Goal: Information Seeking & Learning: Learn about a topic

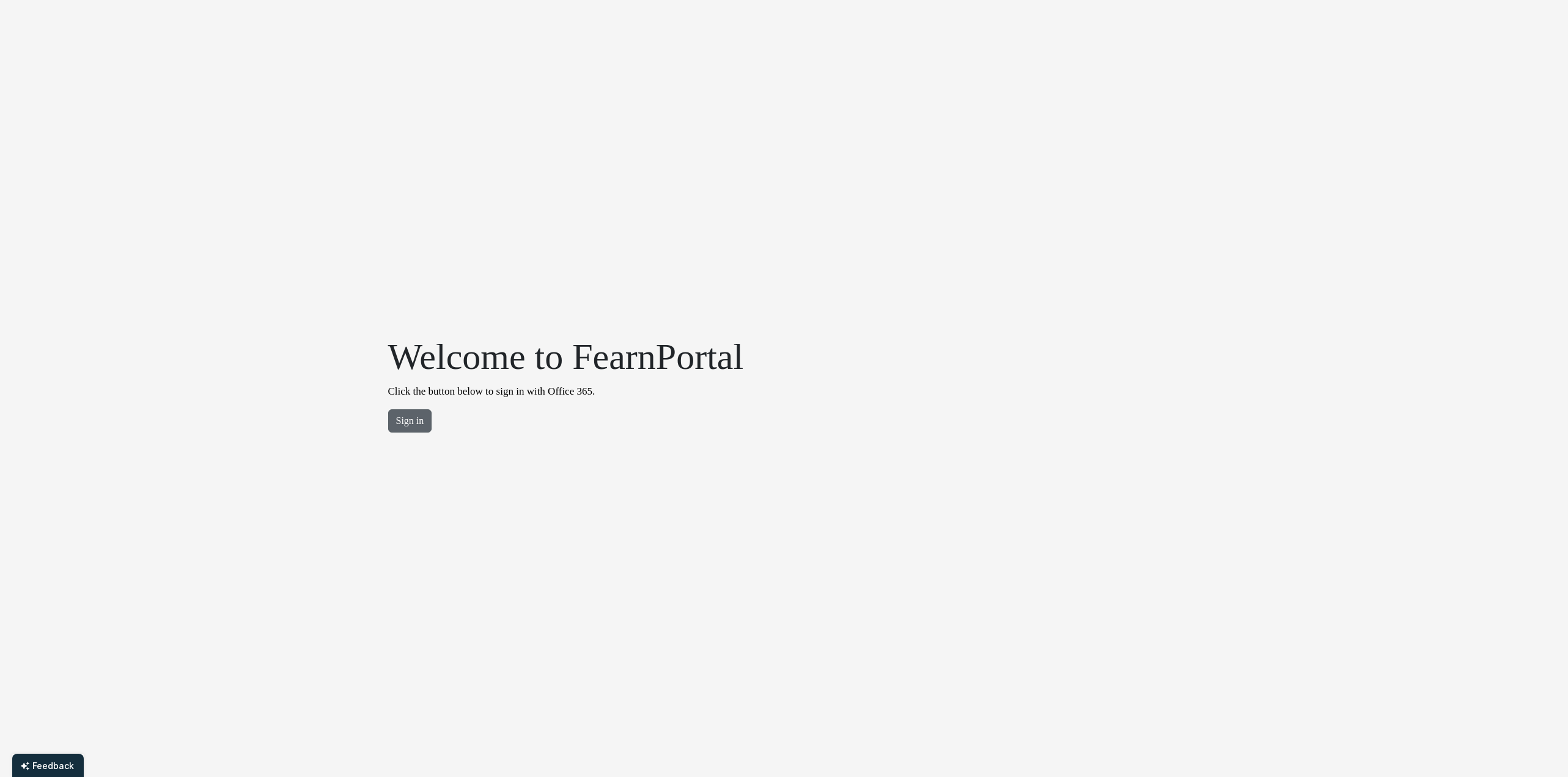
click at [401, 430] on button "Sign in" at bounding box center [410, 421] width 44 height 24
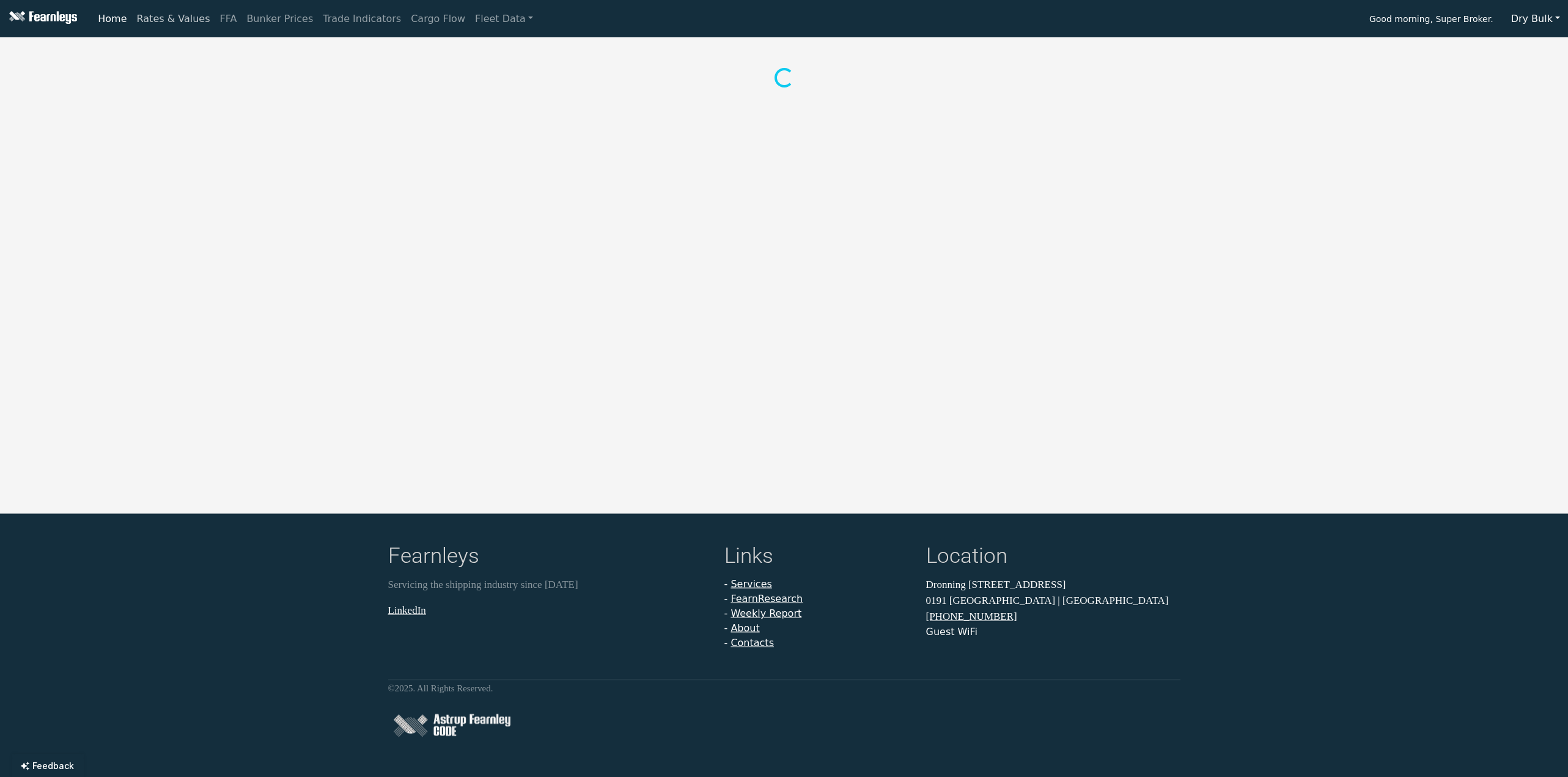
click at [153, 21] on link "Rates & Values" at bounding box center [173, 19] width 83 height 24
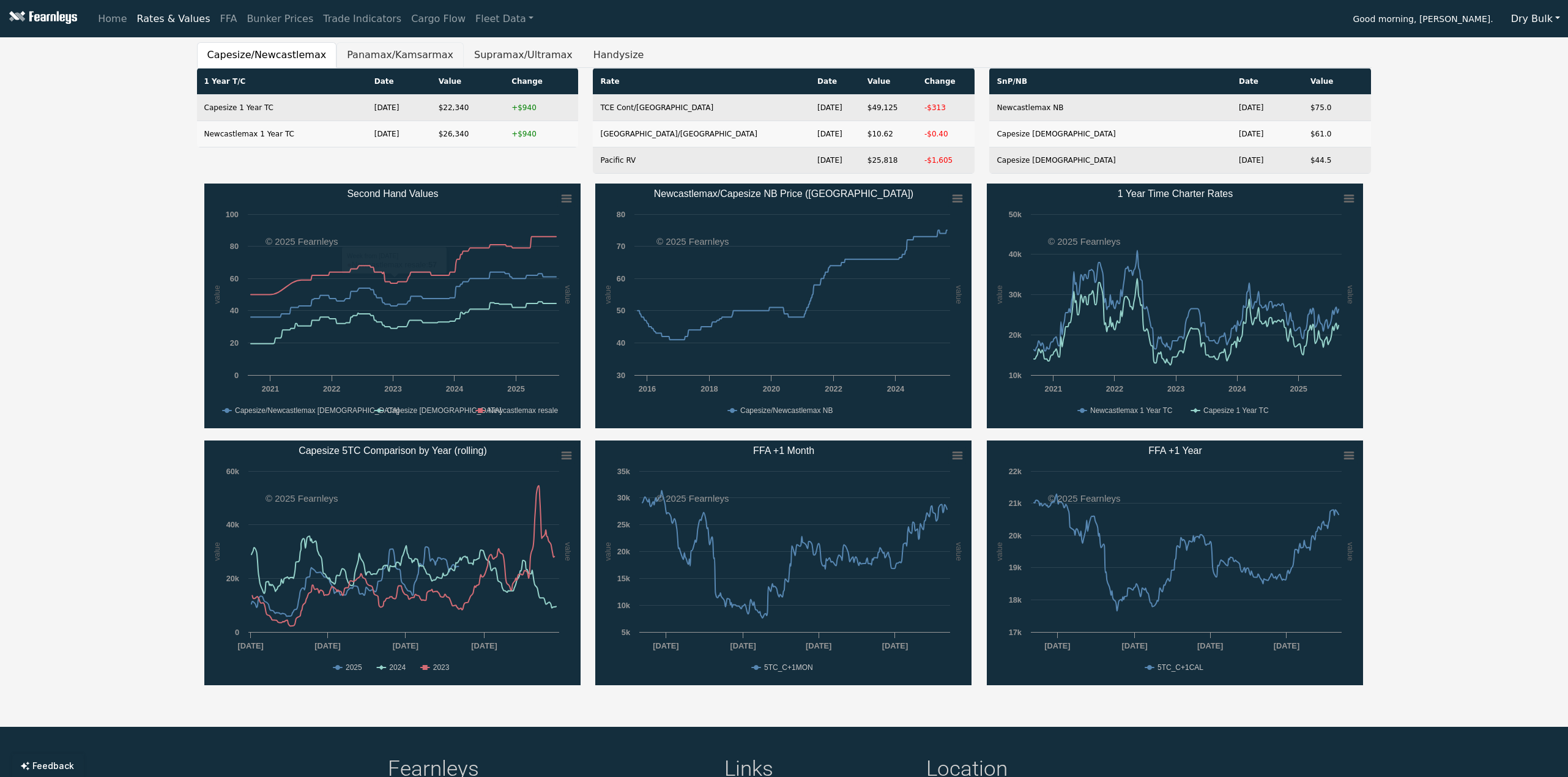
click at [372, 66] on button "Panamax/Kamsarmax" at bounding box center [400, 55] width 127 height 26
